Goal: Information Seeking & Learning: Learn about a topic

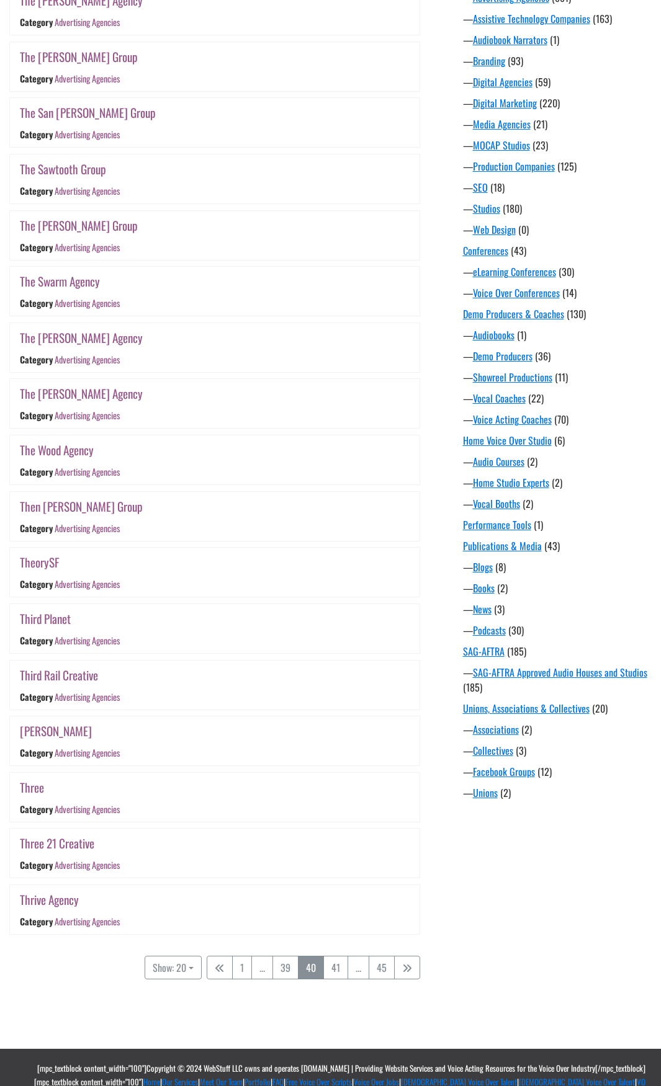
scroll to position [475, 0]
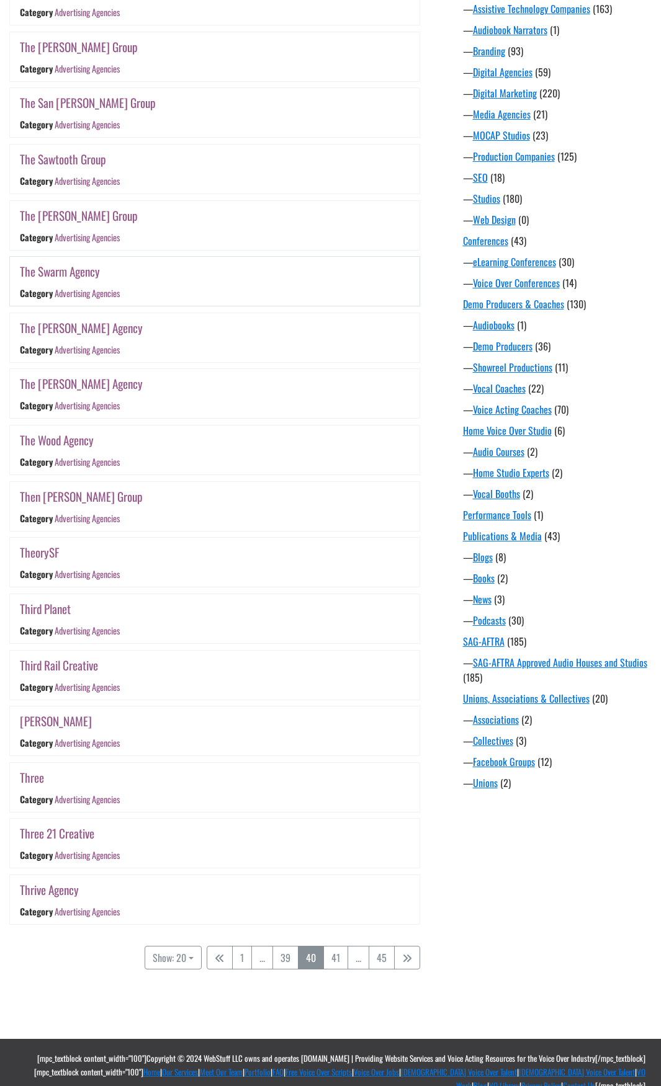
click at [69, 267] on link "The Swarm Agency" at bounding box center [60, 271] width 80 height 18
click at [84, 216] on link "The [PERSON_NAME] Group" at bounding box center [79, 216] width 118 height 18
click at [82, 155] on link "The Sawtooth Group" at bounding box center [63, 159] width 86 height 18
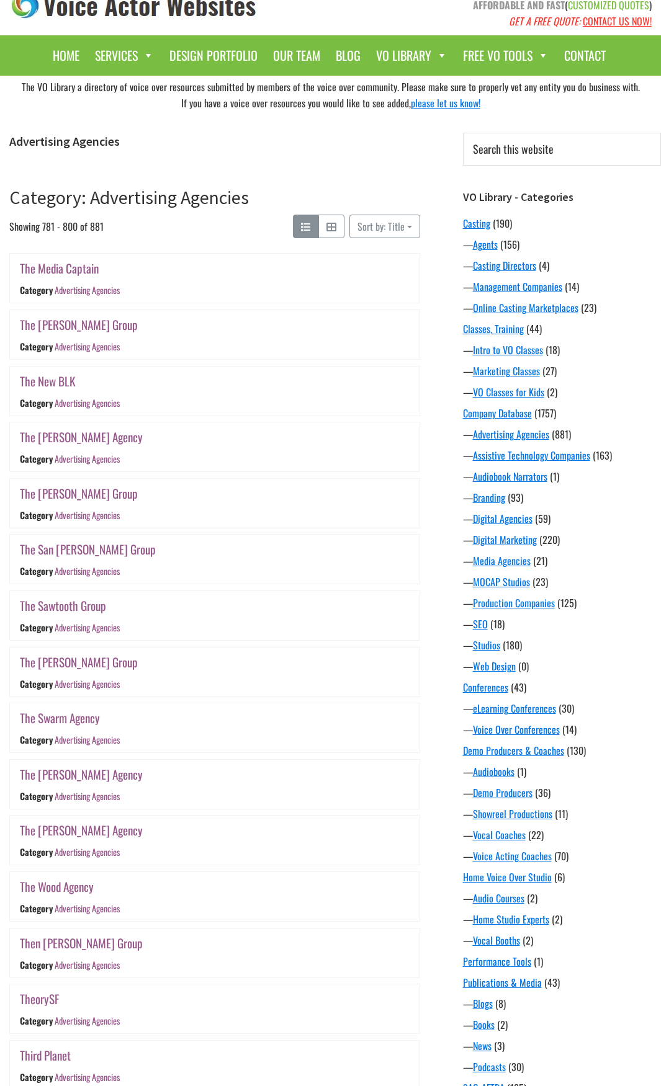
scroll to position [0, 0]
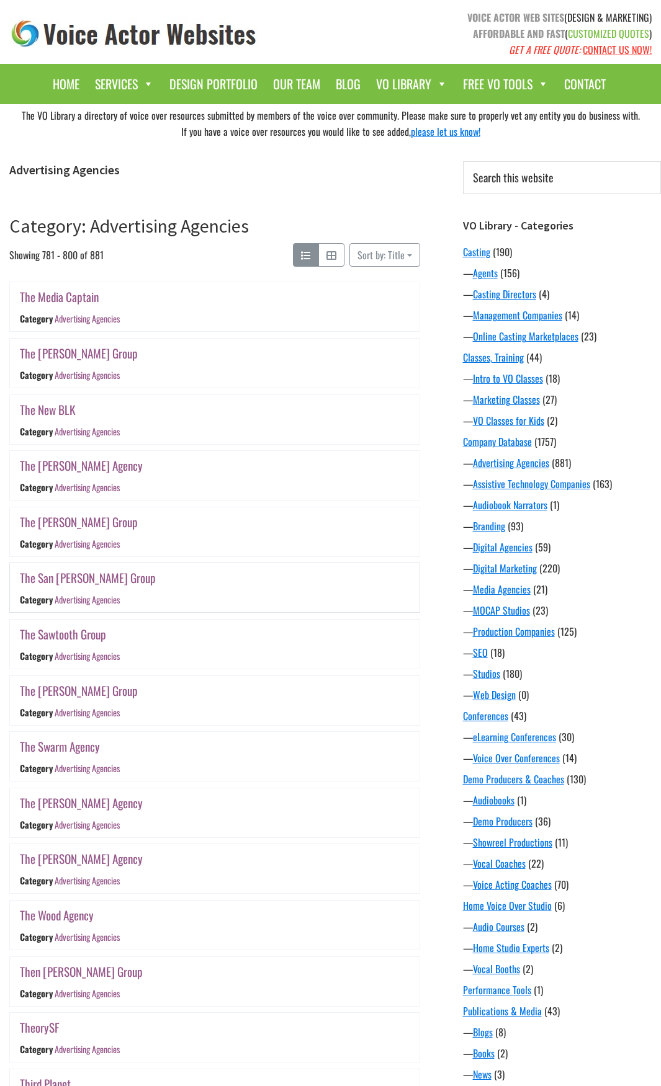
click at [65, 578] on link "The San [PERSON_NAME] Group" at bounding box center [88, 578] width 136 height 18
click at [84, 521] on link "The Richards Group" at bounding box center [79, 522] width 118 height 18
click at [91, 466] on link "The [PERSON_NAME] Agency" at bounding box center [81, 466] width 123 height 18
click at [65, 411] on link "The New BLK" at bounding box center [48, 410] width 56 height 18
click at [79, 352] on link "The Miller Group" at bounding box center [79, 353] width 118 height 18
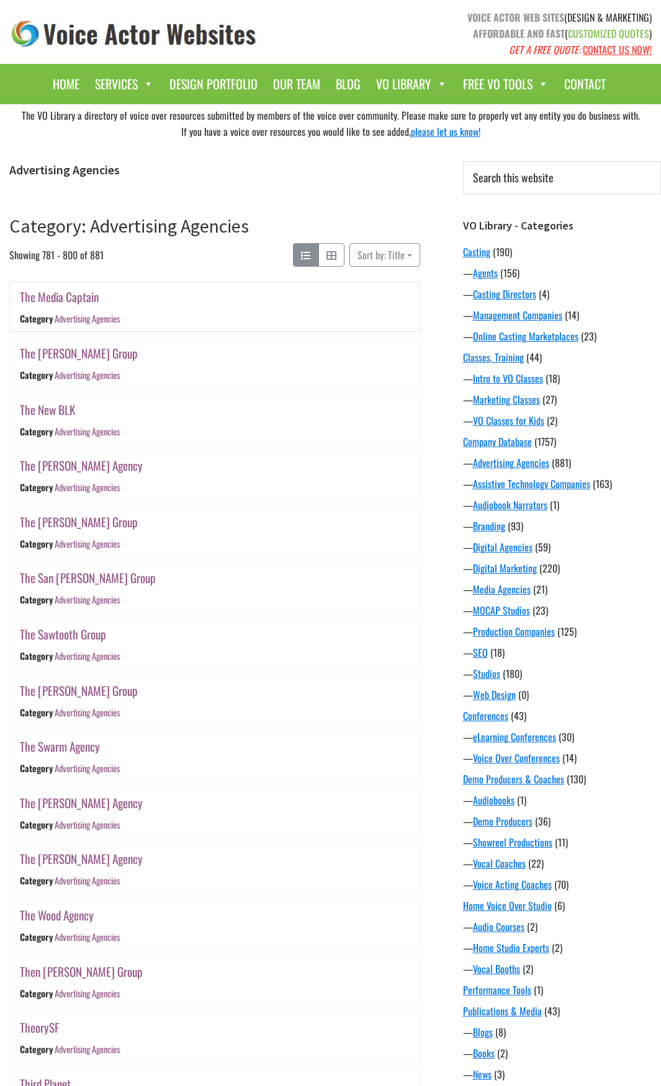
click at [89, 300] on link "The Media Captain" at bounding box center [59, 297] width 79 height 18
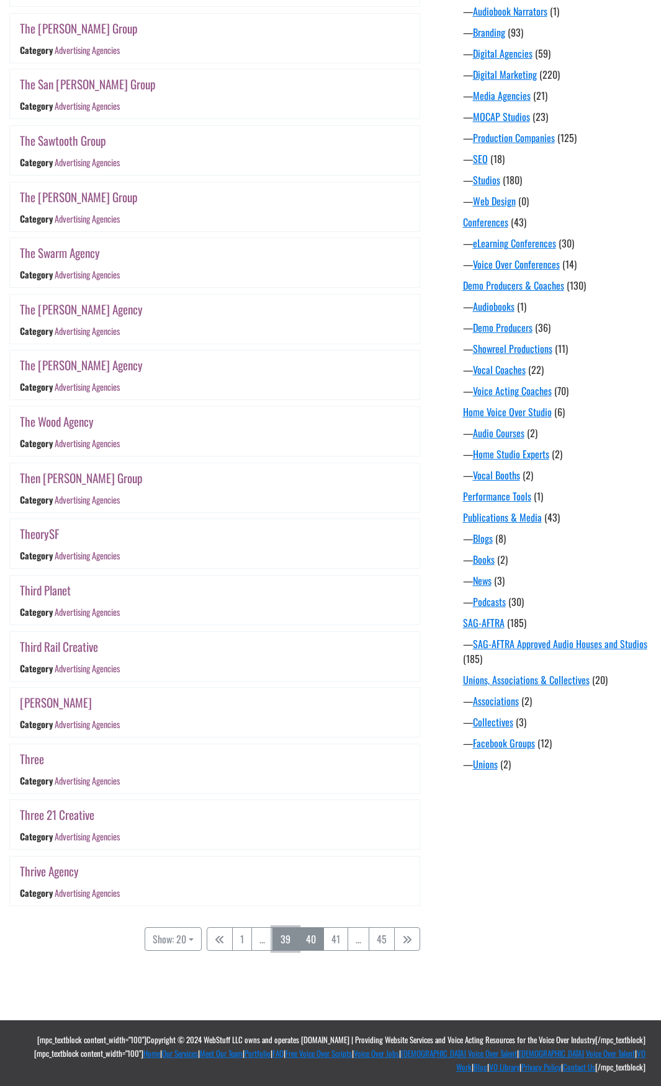
click at [286, 942] on link "39" at bounding box center [285, 939] width 26 height 24
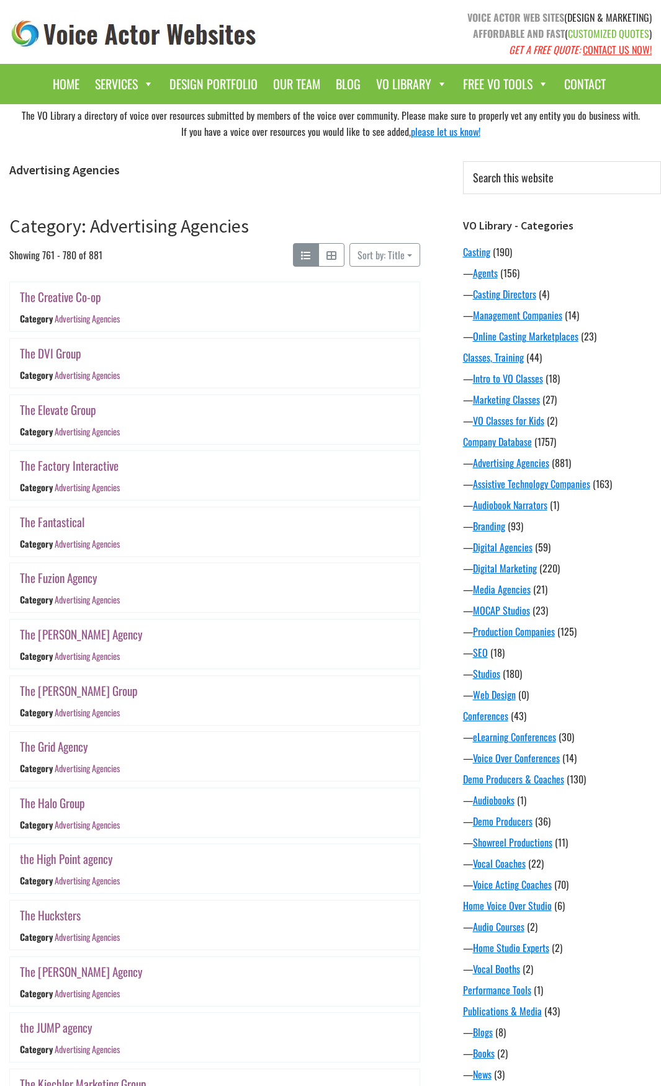
scroll to position [494, 0]
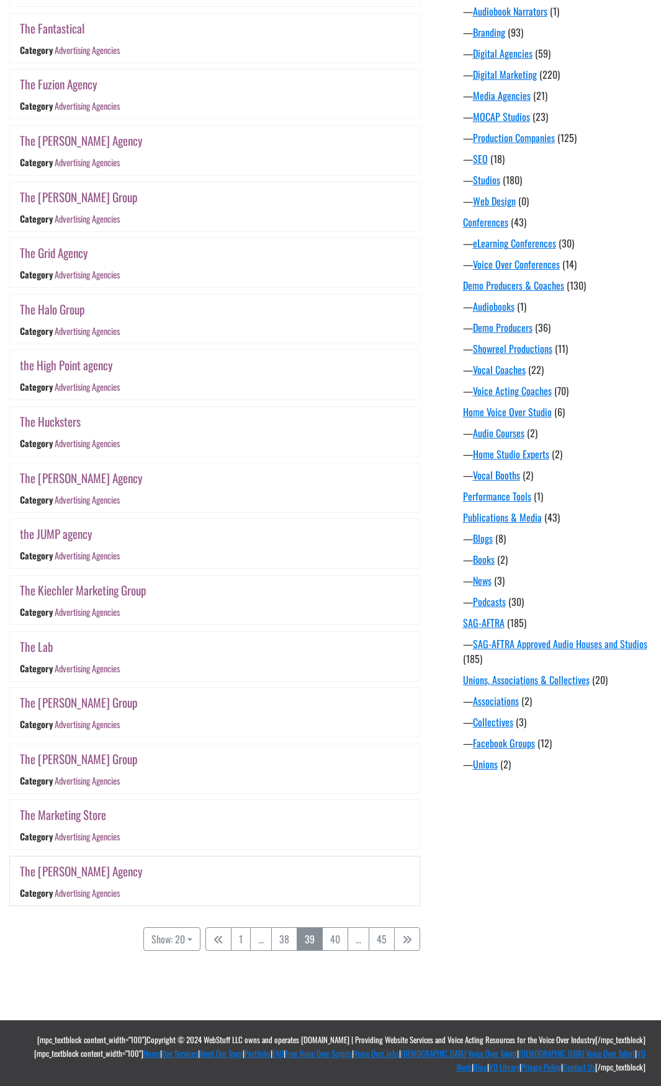
click at [84, 866] on link "The Martin Agency" at bounding box center [81, 871] width 123 height 18
click at [90, 809] on link "The Marketing Store" at bounding box center [63, 815] width 86 height 18
click at [84, 754] on link "The Manahan Group" at bounding box center [79, 759] width 118 height 18
drag, startPoint x: 84, startPoint y: 754, endPoint x: 287, endPoint y: 619, distance: 243.4
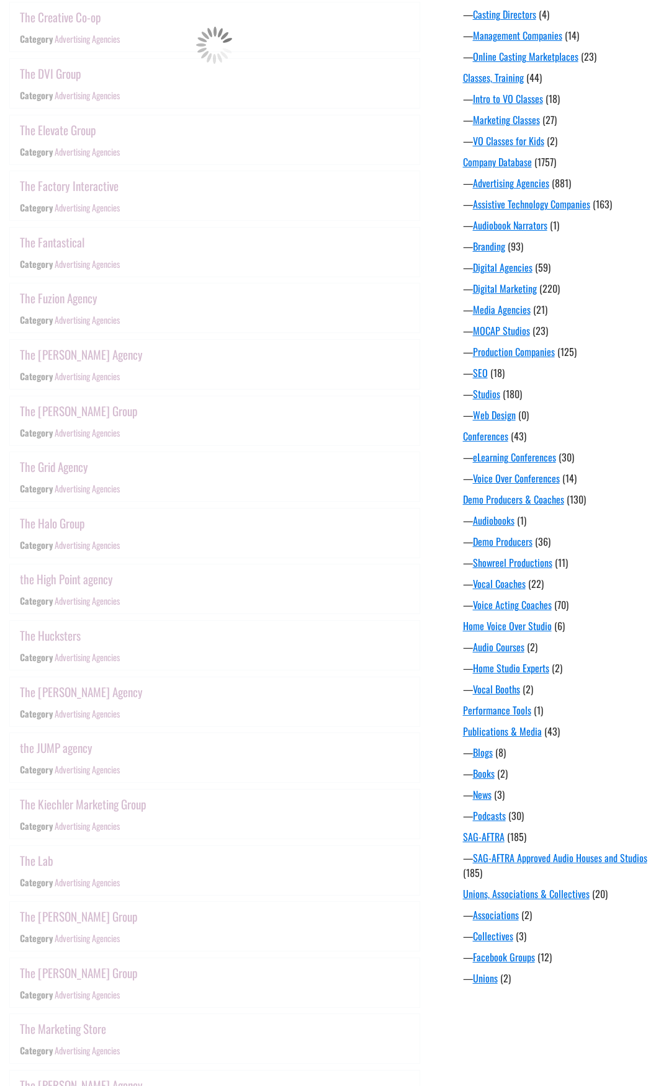
scroll to position [243, 0]
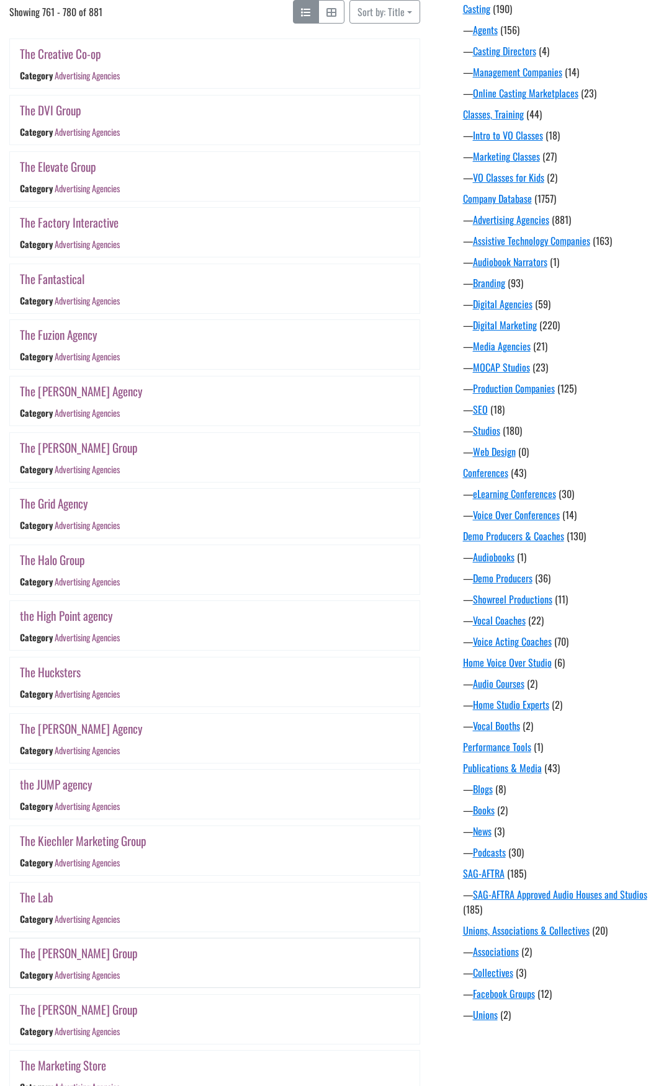
click at [43, 954] on link "The Lacek Group" at bounding box center [79, 953] width 118 height 18
click at [58, 1017] on link "The Manahan Group" at bounding box center [79, 1009] width 118 height 18
click at [44, 894] on link "The Lab" at bounding box center [36, 897] width 33 height 18
click at [99, 842] on link "The Kiechler Marketing Group" at bounding box center [83, 841] width 127 height 18
click at [74, 779] on link "the JUMP agency" at bounding box center [56, 784] width 73 height 18
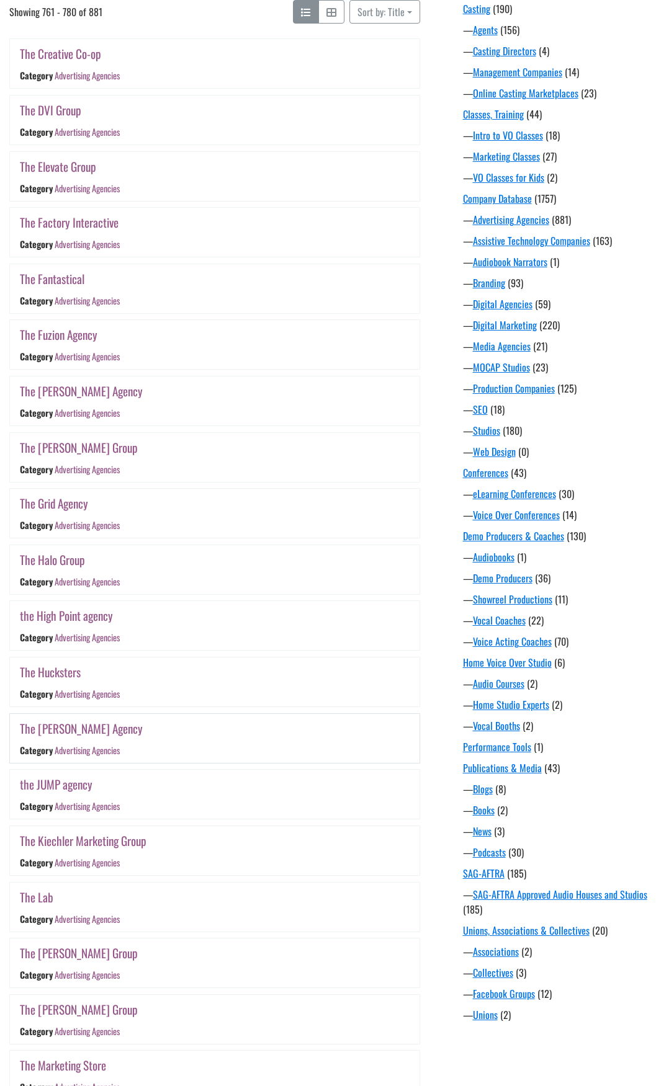
click at [67, 724] on link "The James Agency" at bounding box center [81, 729] width 123 height 18
click at [56, 667] on link "The Hucksters" at bounding box center [50, 672] width 61 height 18
click at [68, 612] on link "the High Point agency" at bounding box center [66, 616] width 93 height 18
click at [51, 553] on link "The Halo Group" at bounding box center [52, 560] width 65 height 18
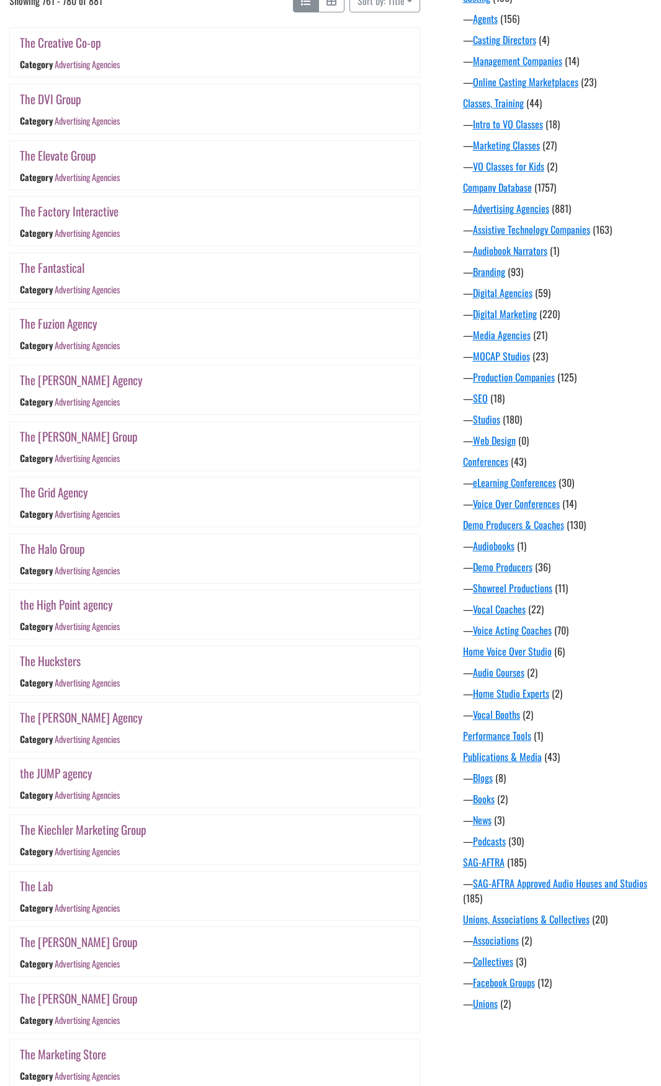
scroll to position [249, 0]
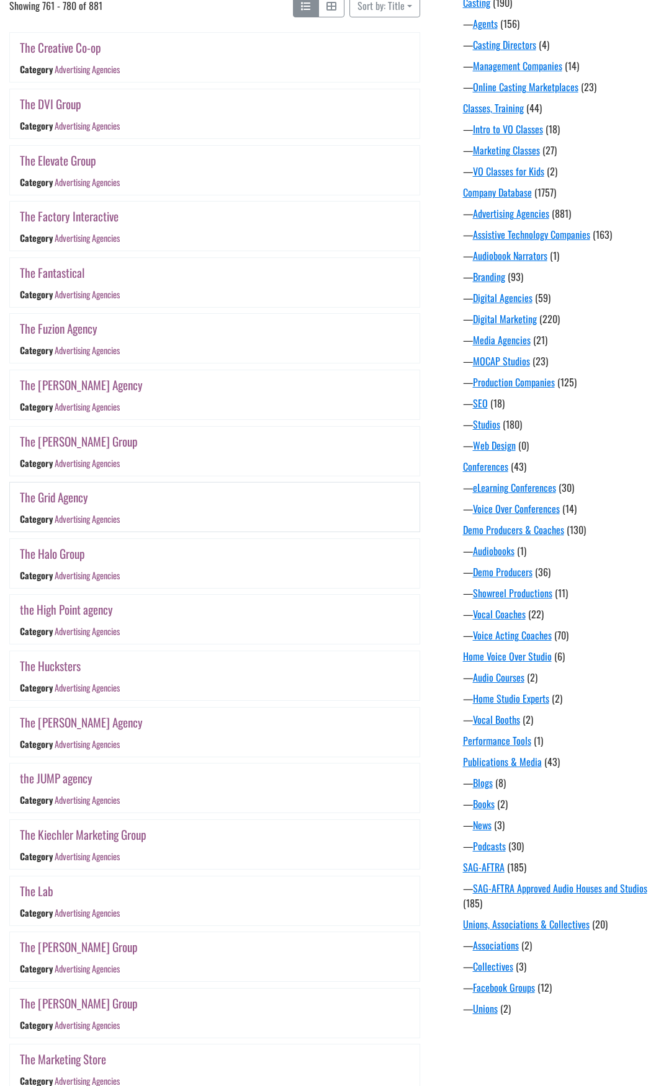
click at [55, 494] on link "The Grid Agency" at bounding box center [54, 497] width 68 height 18
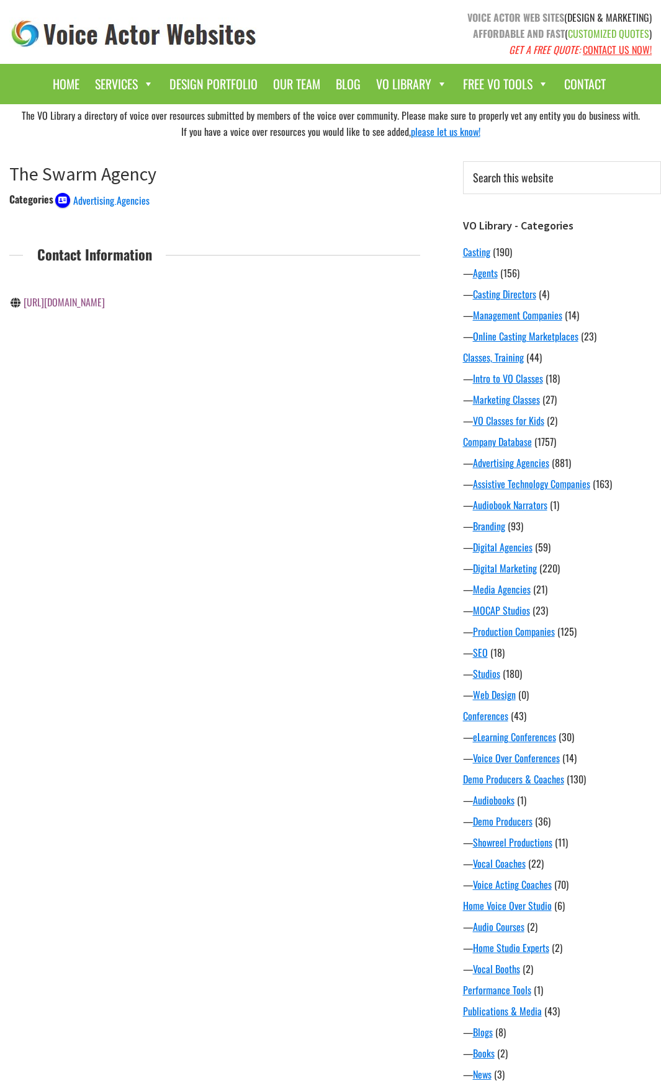
click at [99, 302] on link "http://swarmagency.com/" at bounding box center [64, 302] width 81 height 15
click at [0, 919] on div "The VO Library a directory of voice over resources submitted by members of the …" at bounding box center [330, 700] width 661 height 1192
click at [94, 305] on link "[URL][PERSON_NAME][DOMAIN_NAME]" at bounding box center [95, 302] width 142 height 15
click at [318, 517] on div "The VO Library a directory of voice over resources submitted by members of the …" at bounding box center [330, 700] width 661 height 1192
click at [100, 372] on link "http://www.sawtoothgroup.com/" at bounding box center [64, 364] width 81 height 15
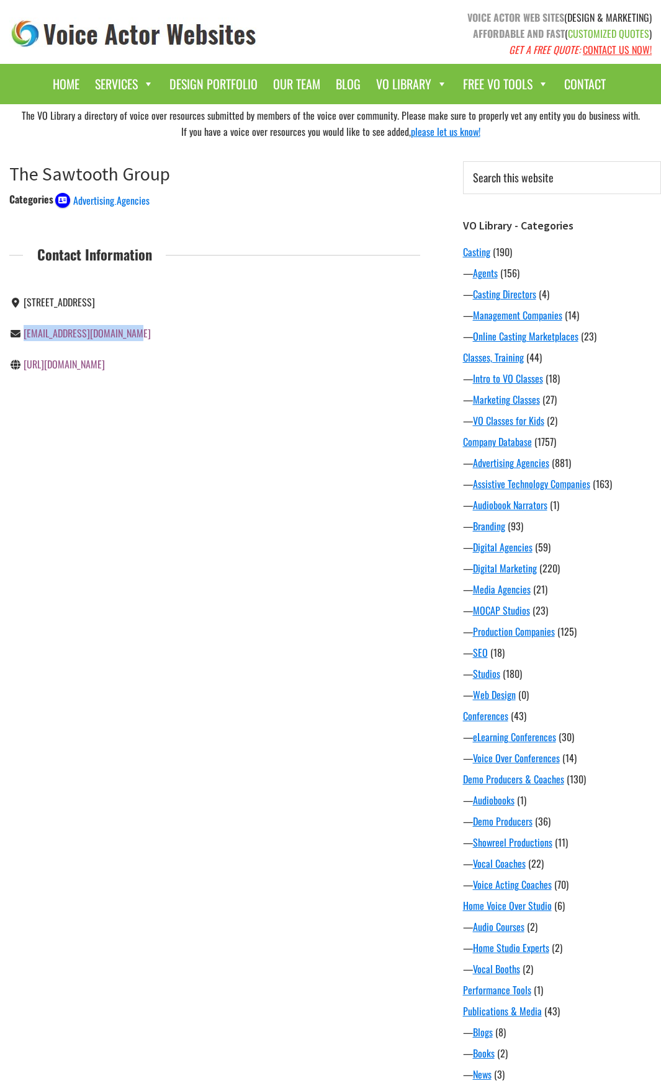
drag, startPoint x: 138, startPoint y: 352, endPoint x: 24, endPoint y: 357, distance: 113.6
click at [24, 341] on div "talktous@sawtoothgroup.com" at bounding box center [107, 333] width 196 height 16
copy link "talktous@sawtoothgroup.com"
click at [169, 680] on div "The VO Library a directory of voice over resources submitted by members of the …" at bounding box center [330, 700] width 661 height 1192
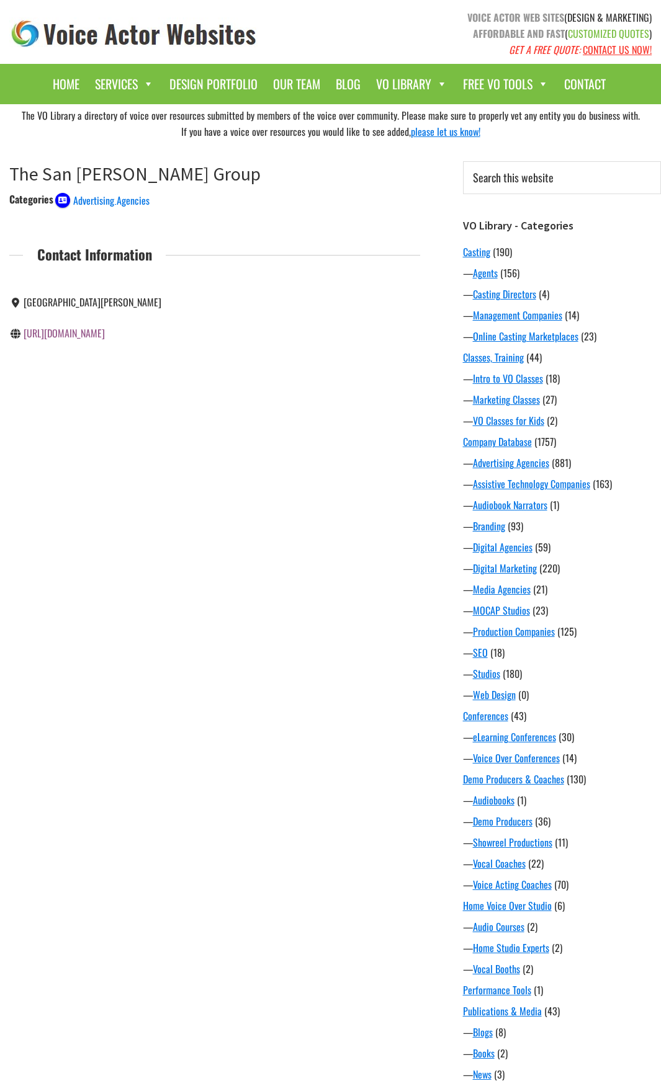
click at [94, 339] on link "http://www.thesanjosegroup.com/" at bounding box center [64, 333] width 81 height 15
click at [198, 562] on div "The VO Library a directory of voice over resources submitted by members of the …" at bounding box center [330, 700] width 661 height 1192
click at [82, 301] on link "http://richards.com/" at bounding box center [95, 302] width 142 height 15
click at [227, 656] on div "The VO Library a directory of voice over resources submitted by members of the …" at bounding box center [330, 700] width 661 height 1192
click at [105, 303] on link "[URL][DOMAIN_NAME]" at bounding box center [64, 302] width 81 height 15
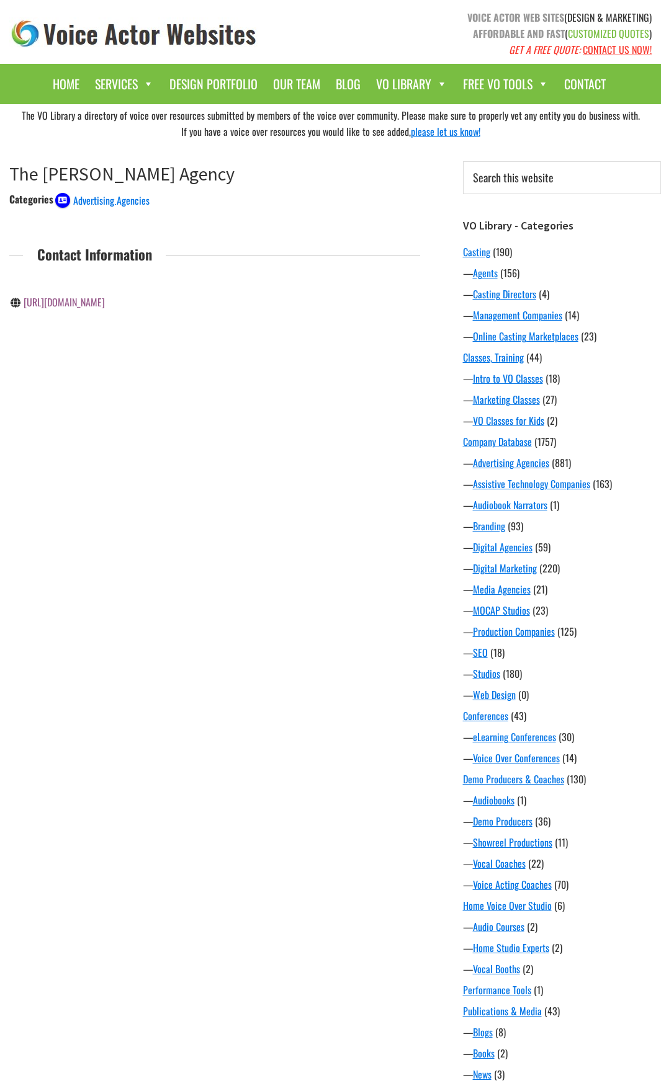
click at [112, 535] on div "The VO Library a directory of voice over resources submitted by members of the …" at bounding box center [330, 700] width 661 height 1192
click at [79, 304] on link "http://www.thenewblk.com/" at bounding box center [64, 302] width 81 height 15
click at [144, 632] on div "The VO Library a directory of voice over resources submitted by members of the …" at bounding box center [330, 700] width 661 height 1192
click at [154, 403] on div "[URL][DOMAIN_NAME]" at bounding box center [107, 395] width 196 height 16
click at [105, 403] on link "[URL][DOMAIN_NAME]" at bounding box center [64, 395] width 81 height 15
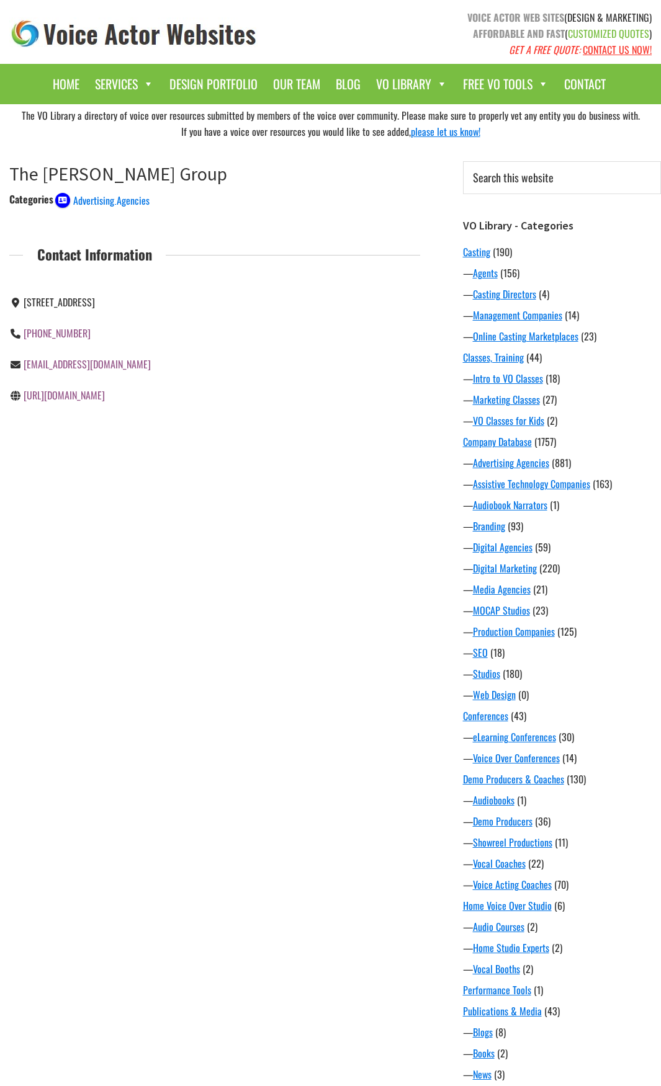
click at [145, 723] on div "The VO Library a directory of voice over resources submitted by members of the …" at bounding box center [330, 700] width 661 height 1192
click at [90, 335] on link "[URL][DOMAIN_NAME].." at bounding box center [66, 333] width 85 height 15
click at [227, 446] on div "The VO Library a directory of voice over resources submitted by members of the …" at bounding box center [330, 700] width 661 height 1192
click at [104, 368] on link "marty.ritter@martinagency.com" at bounding box center [87, 372] width 127 height 31
click at [105, 404] on link "http://www.martinagency.com/" at bounding box center [64, 411] width 81 height 15
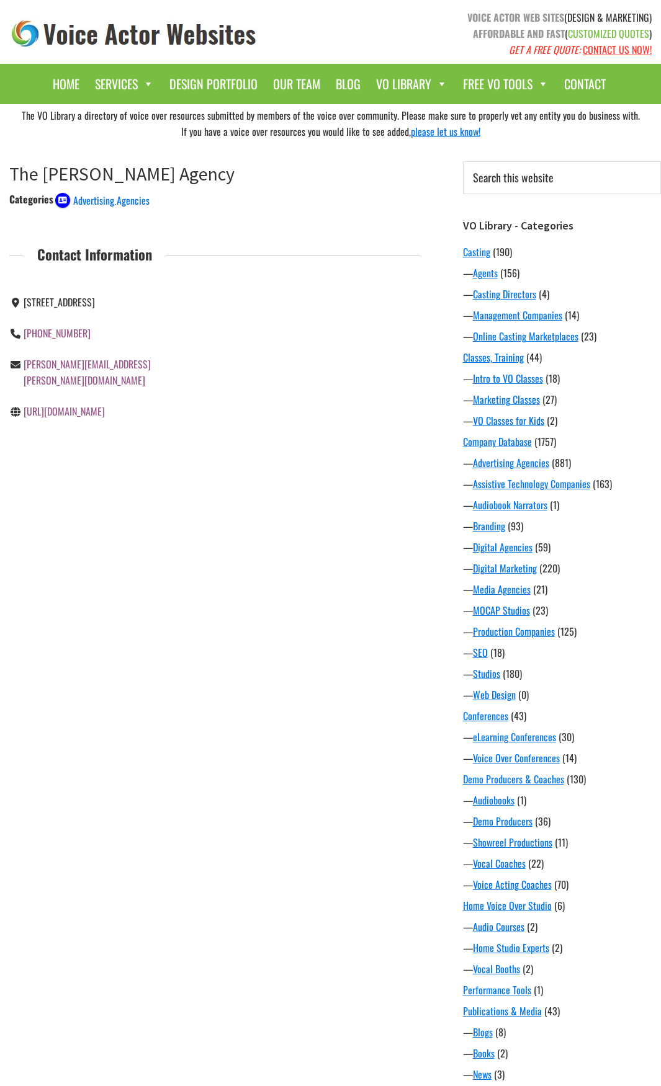
click at [83, 404] on link "http://www.martinagency.com/" at bounding box center [64, 411] width 81 height 15
drag, startPoint x: 143, startPoint y: 365, endPoint x: 25, endPoint y: 373, distance: 118.1
click at [25, 373] on div "marty.ritter@martinagency.com" at bounding box center [107, 372] width 196 height 47
copy link "marty.ritter@martinagency.com"
click at [74, 404] on link "[URL][DOMAIN_NAME]" at bounding box center [64, 411] width 81 height 15
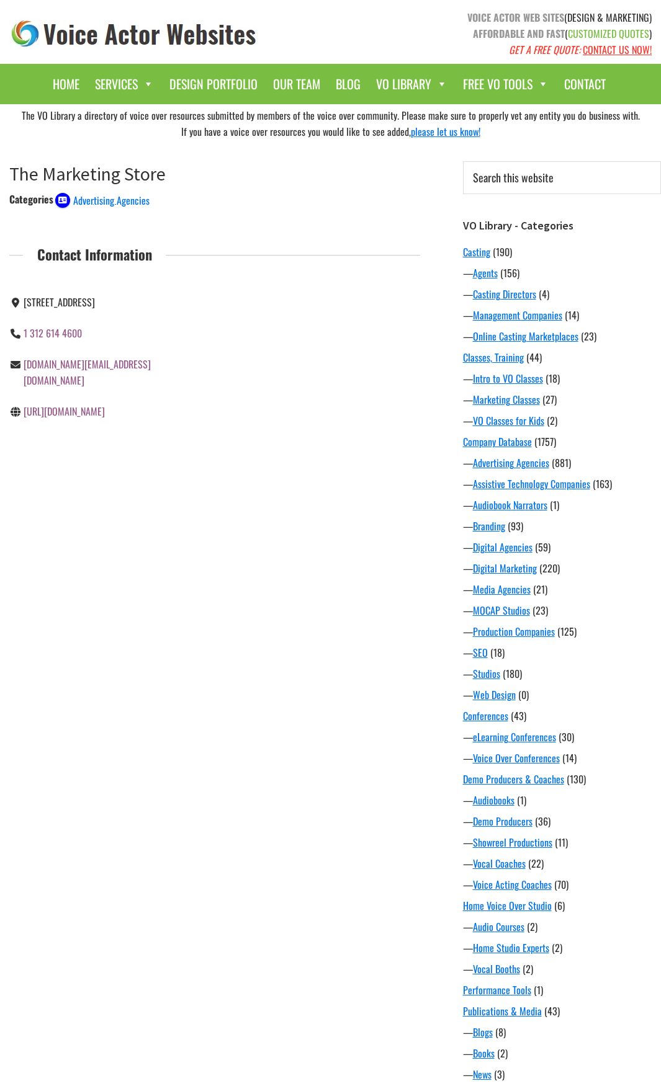
click at [245, 590] on div "The VO Library a directory of voice over resources submitted by members of the …" at bounding box center [330, 700] width 661 height 1192
click at [92, 311] on div "http://themanahangroup.com/" at bounding box center [107, 302] width 196 height 31
click at [93, 305] on link "http://themanahangroup.com/" at bounding box center [64, 302] width 81 height 15
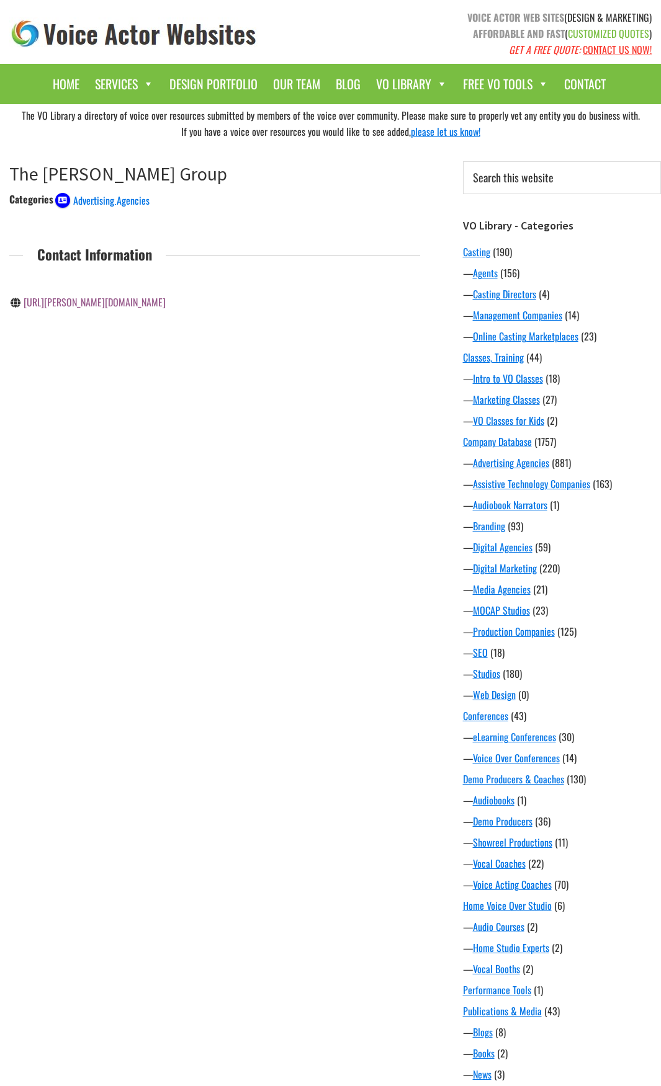
click at [45, 301] on link "[URL][PERSON_NAME][DOMAIN_NAME]" at bounding box center [95, 302] width 142 height 15
click at [99, 300] on link "[URL][DOMAIN_NAME]" at bounding box center [64, 302] width 81 height 15
click at [81, 305] on link "http://www.thelabnyc.com/" at bounding box center [64, 302] width 81 height 15
click at [79, 305] on link "http://tkmgdallas.com/" at bounding box center [64, 302] width 81 height 15
click at [210, 471] on div "The VO Library a directory of voice over resources submitted by members of the …" at bounding box center [330, 700] width 661 height 1192
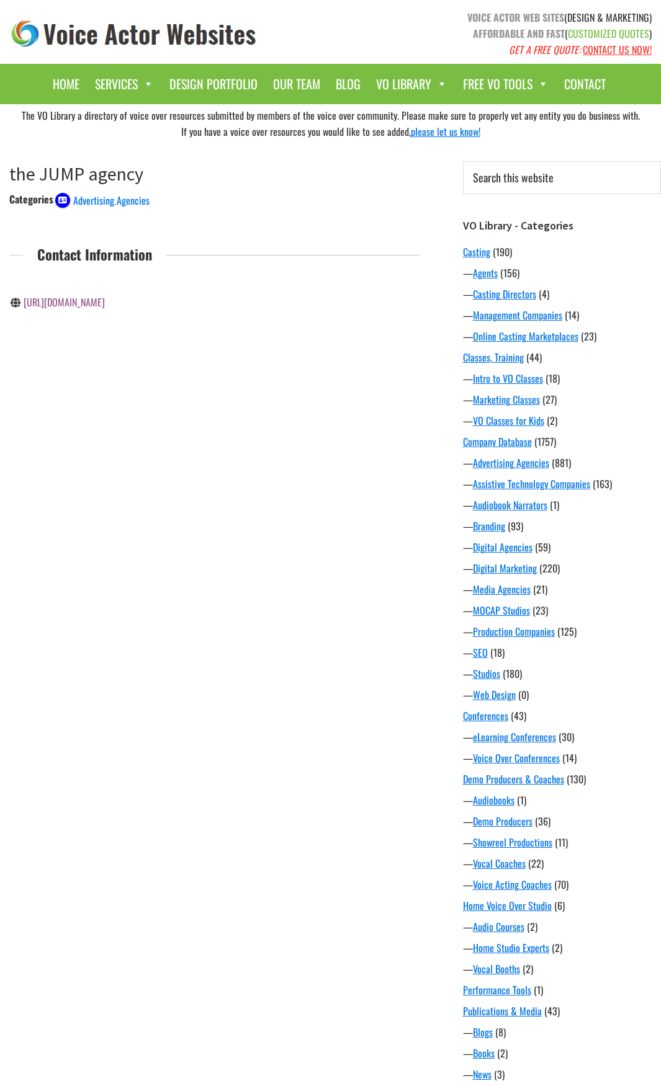
click at [84, 301] on link "[URL][DOMAIN_NAME]" at bounding box center [64, 302] width 81 height 15
click at [146, 564] on div "The VO Library a directory of voice over resources submitted by members of the …" at bounding box center [330, 700] width 661 height 1192
click at [105, 340] on link "[URL][DOMAIN_NAME]" at bounding box center [64, 333] width 81 height 15
click at [188, 743] on div "The VO Library a directory of voice over resources submitted by members of the …" at bounding box center [330, 700] width 661 height 1192
click at [105, 331] on link "http://www.thehucksters.com/" at bounding box center [64, 333] width 81 height 15
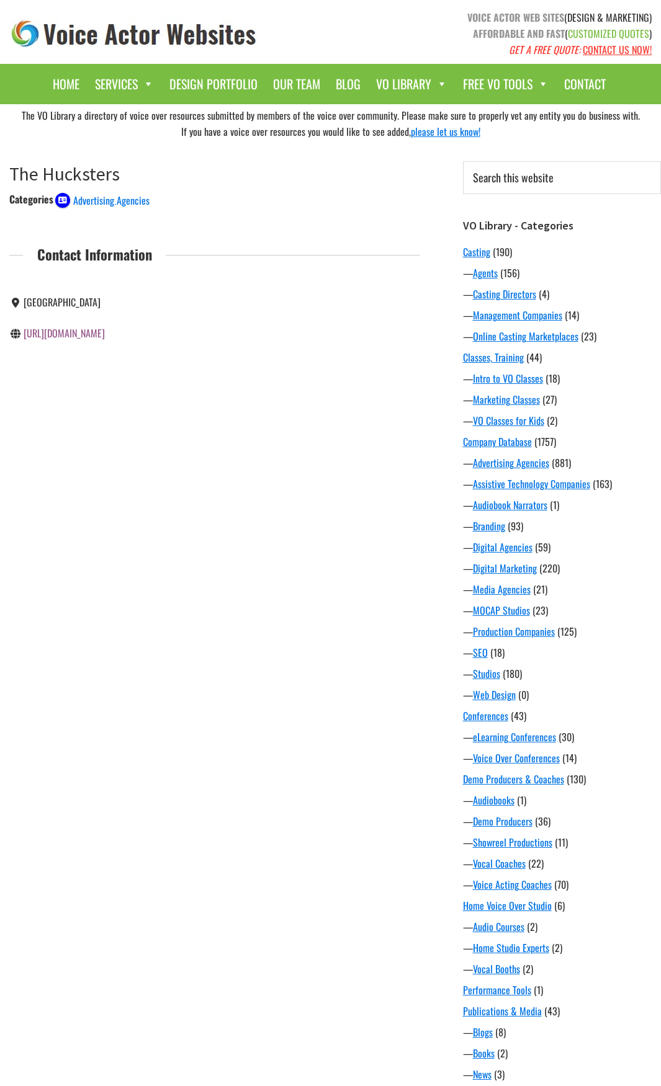
click at [274, 482] on div "The VO Library a directory of voice over resources submitted by members of the …" at bounding box center [330, 700] width 661 height 1192
click at [110, 312] on div "http://thehighpointagency.com/" at bounding box center [107, 302] width 196 height 31
click at [105, 305] on link "http://thehighpointagency.com/" at bounding box center [64, 302] width 81 height 15
click at [261, 433] on div "The VO Library a directory of voice over resources submitted by members of the …" at bounding box center [330, 700] width 661 height 1192
click at [76, 403] on link "http://thehalogroup.com/" at bounding box center [64, 395] width 81 height 15
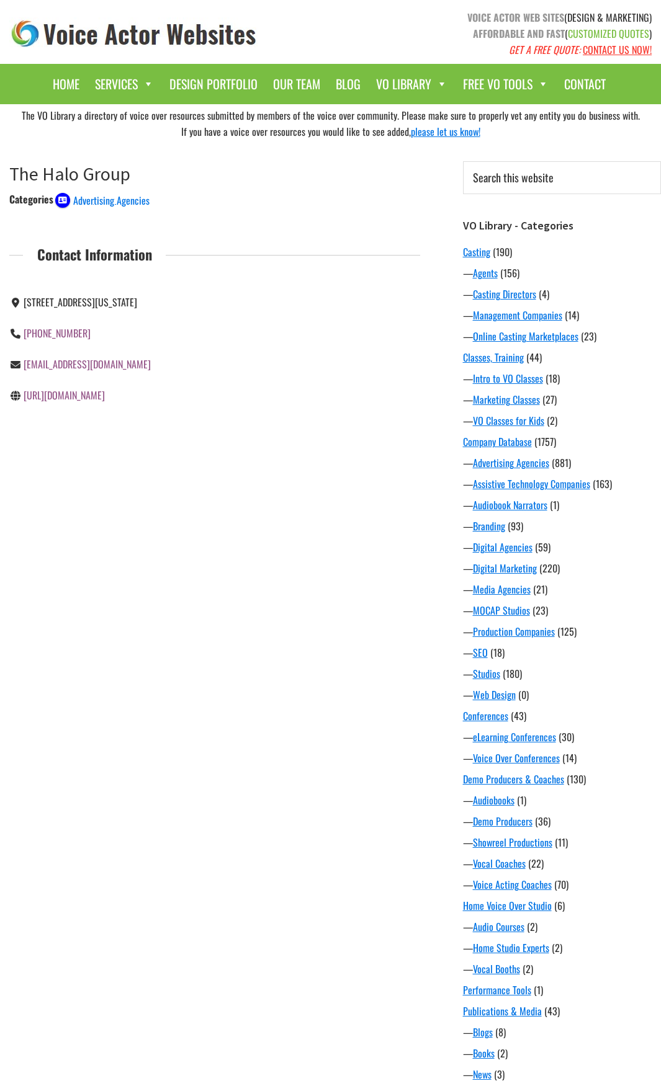
click at [270, 460] on main "The Halo Group December 7, 2020 by Voice Actor Websites Categories Advertising …" at bounding box center [214, 315] width 429 height 345
click at [233, 576] on div "The VO Library a directory of voice over resources submitted by members of the …" at bounding box center [330, 700] width 661 height 1192
